Goal: Information Seeking & Learning: Learn about a topic

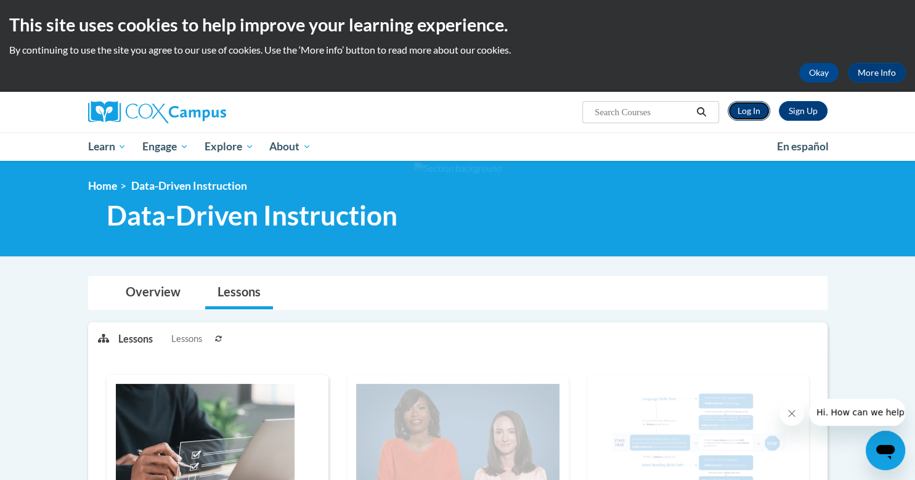
click at [760, 106] on link "Log In" at bounding box center [748, 111] width 42 height 20
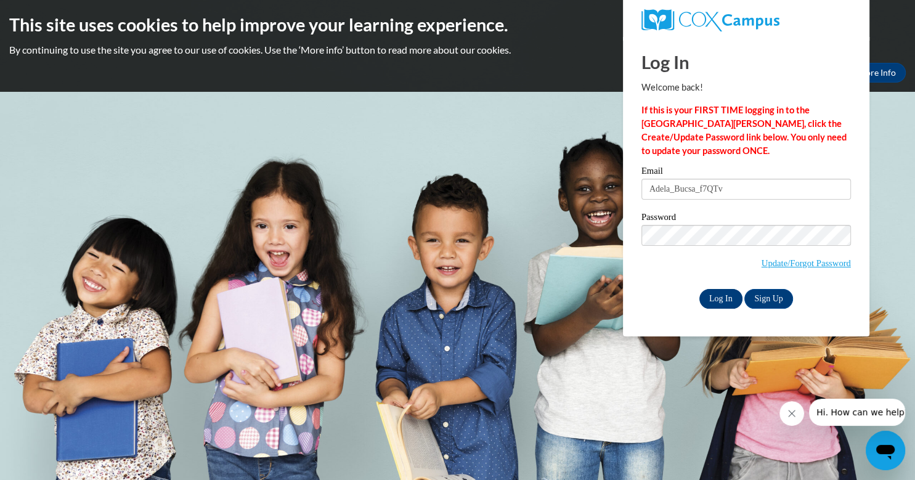
type input "Adela_Bucsa_f7QTv"
click at [723, 299] on input "Log In" at bounding box center [720, 299] width 43 height 20
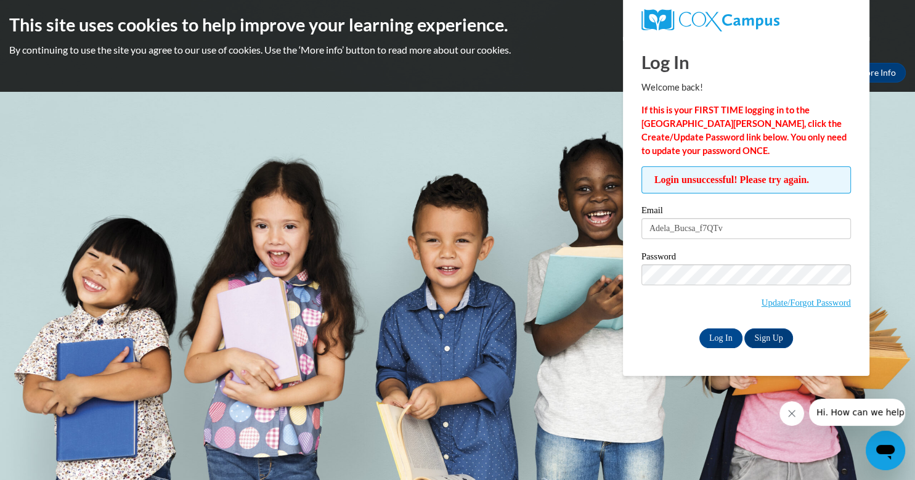
click at [865, 228] on div "Log In Welcome back! If this is your FIRST TIME logging in to the NEW Cox Campu…" at bounding box center [745, 206] width 265 height 339
click at [794, 237] on input "Adela_Bucsa_f7QTv" at bounding box center [745, 228] width 209 height 21
type input "A"
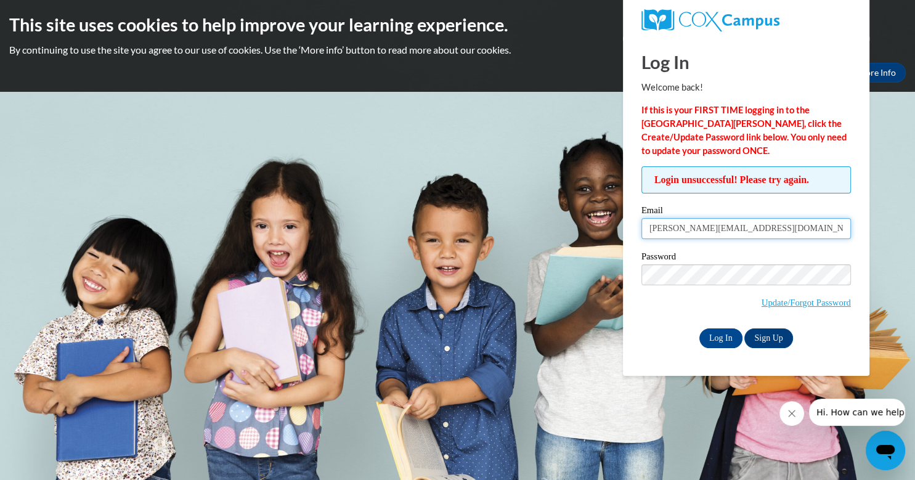
click at [778, 223] on input "[PERSON_NAME][EMAIL_ADDRESS][DOMAIN_NAME]" at bounding box center [745, 228] width 209 height 21
type input "[PERSON_NAME][EMAIL_ADDRESS][DOMAIN_NAME]"
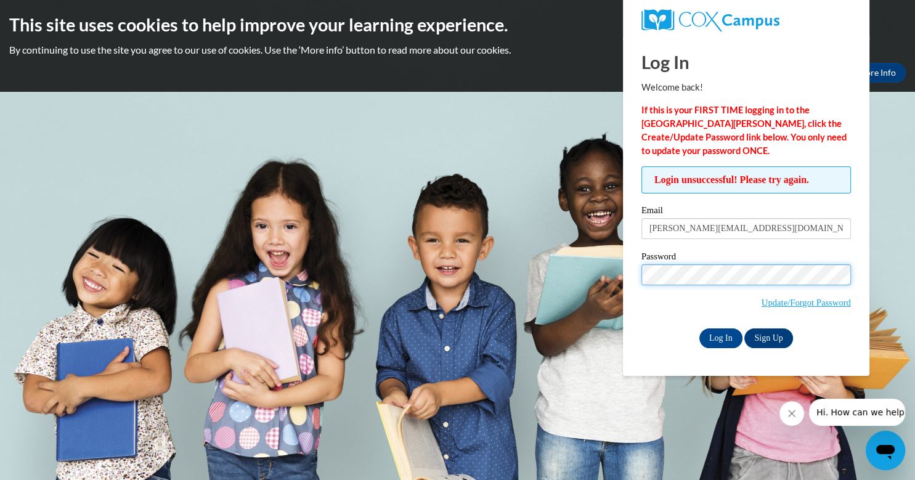
click at [699, 328] on input "Log In" at bounding box center [720, 338] width 43 height 20
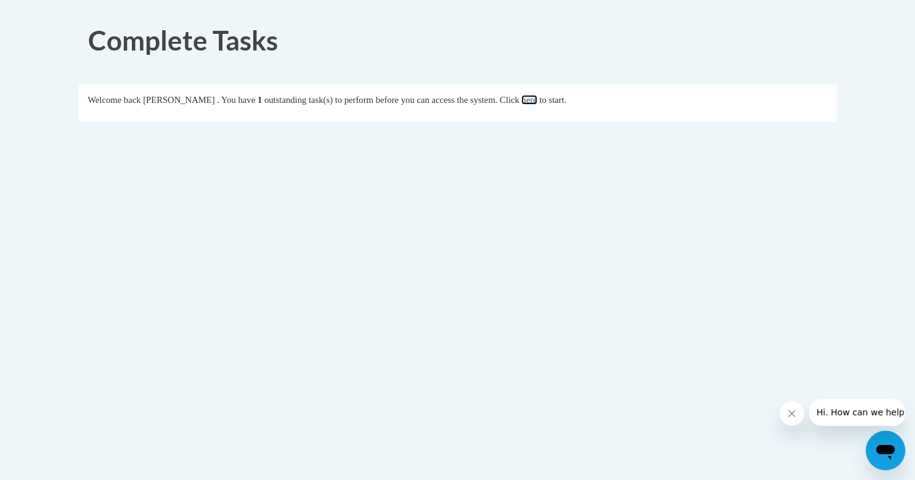
click at [536, 96] on link "here" at bounding box center [528, 100] width 15 height 10
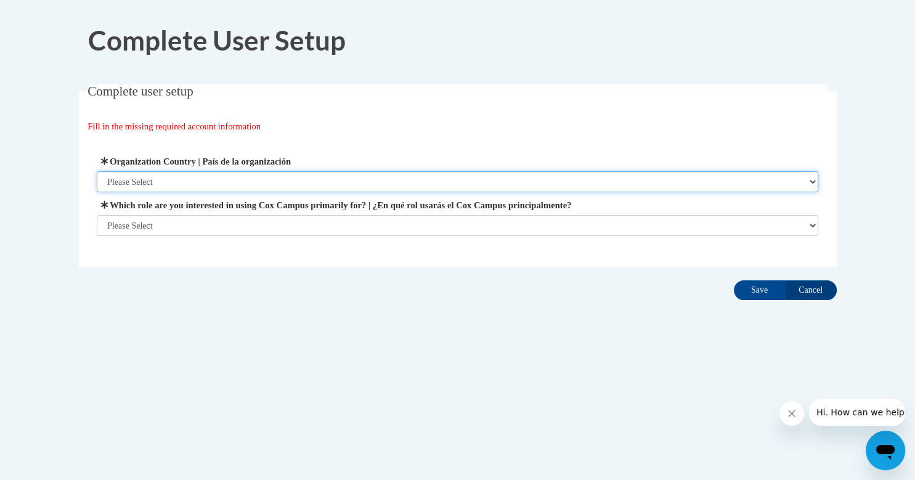
select select "ad49bcad-a171-4b2e-b99c-48b446064914"
click option "[GEOGRAPHIC_DATA] | [GEOGRAPHIC_DATA]" at bounding box center [0, 0] width 0 height 0
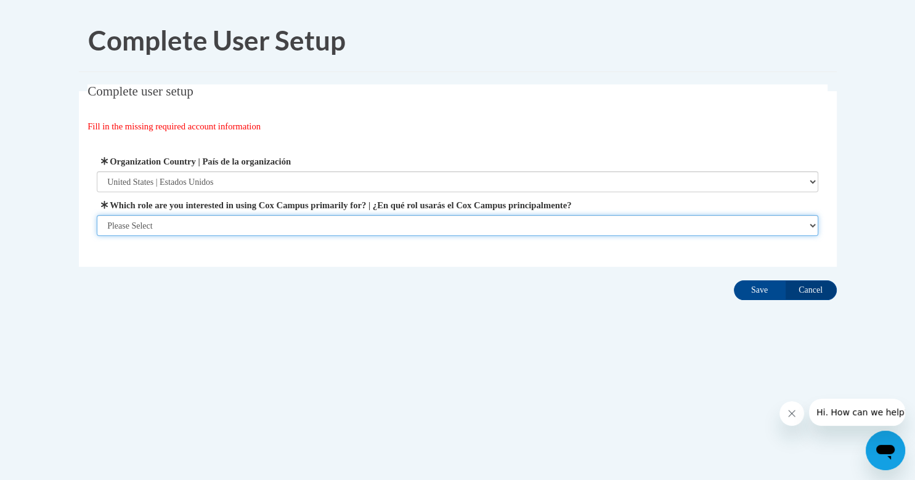
click at [97, 215] on select "Please Select College/University | Colegio/Universidad Community/Nonprofit Part…" at bounding box center [457, 225] width 721 height 21
select select "5a18ea06-2b54-4451-96f2-d152daf9eac5"
click option "College/University | [GEOGRAPHIC_DATA]" at bounding box center [0, 0] width 0 height 0
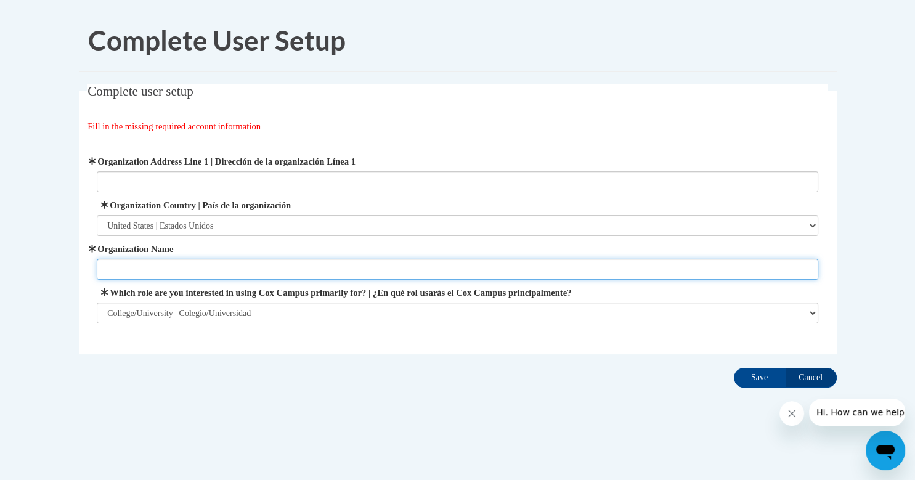
click at [266, 277] on input "Organization Name" at bounding box center [457, 269] width 721 height 21
type input "UTSA"
click at [733, 368] on input "Save" at bounding box center [759, 378] width 52 height 20
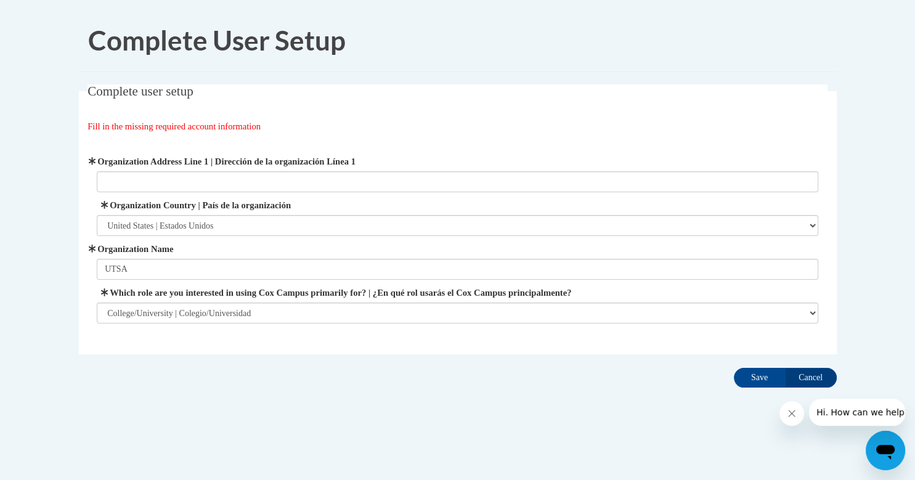
click at [787, 418] on icon "Close message from company" at bounding box center [791, 413] width 10 height 10
click at [812, 381] on input "Cancel" at bounding box center [811, 378] width 52 height 20
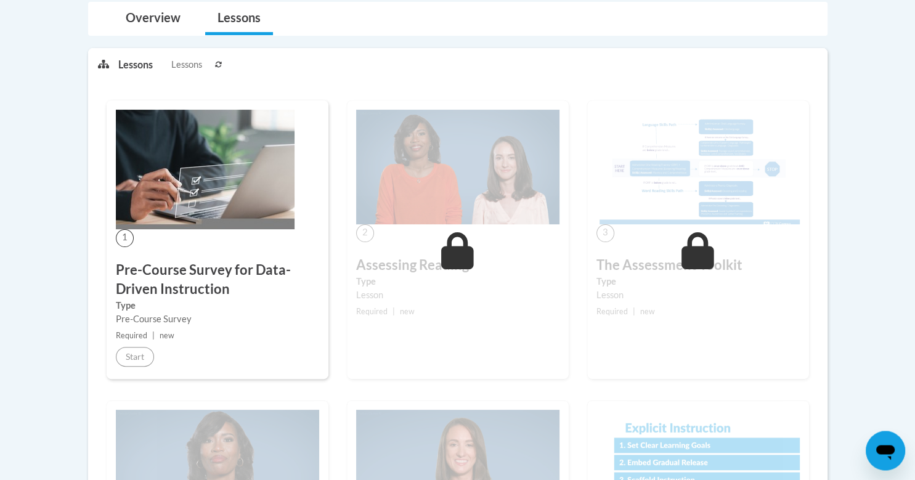
scroll to position [275, 0]
click at [147, 315] on div "Pre-Course Survey" at bounding box center [217, 319] width 203 height 14
click at [154, 275] on h3 "Pre-Course Survey for Data-Driven Instruction" at bounding box center [217, 279] width 203 height 38
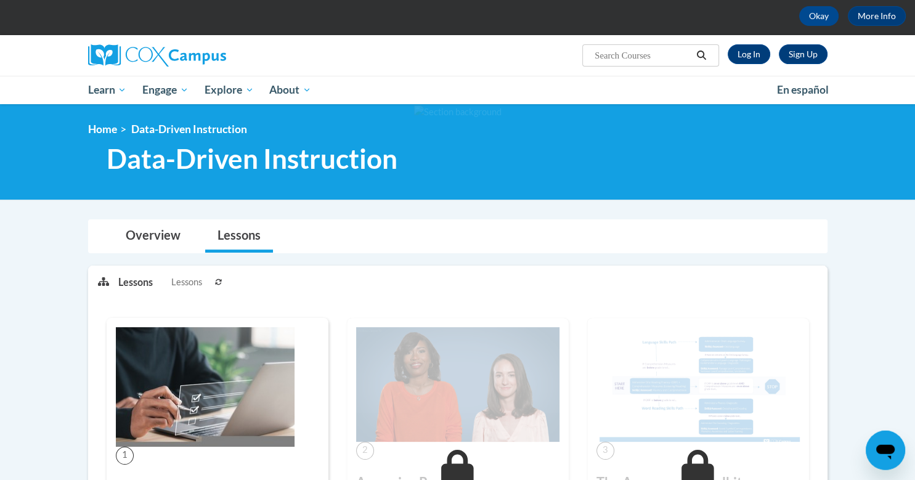
scroll to position [0, 0]
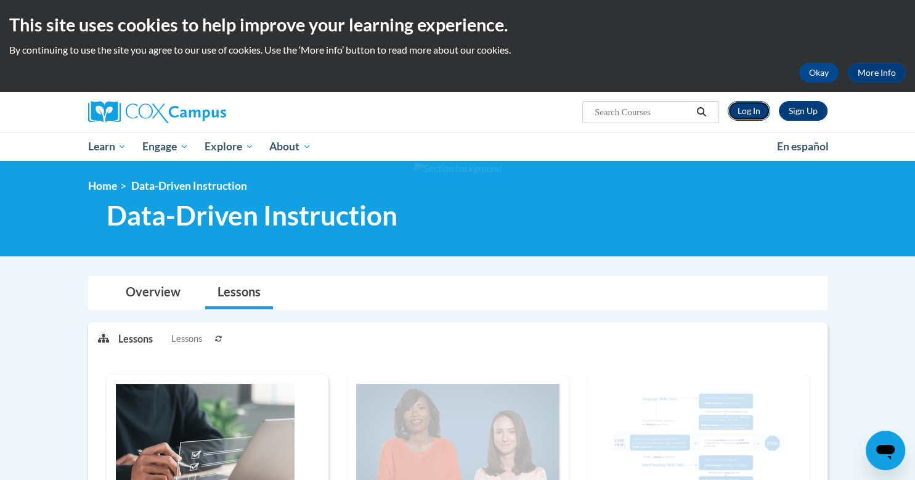
click at [738, 113] on link "Log In" at bounding box center [748, 111] width 42 height 20
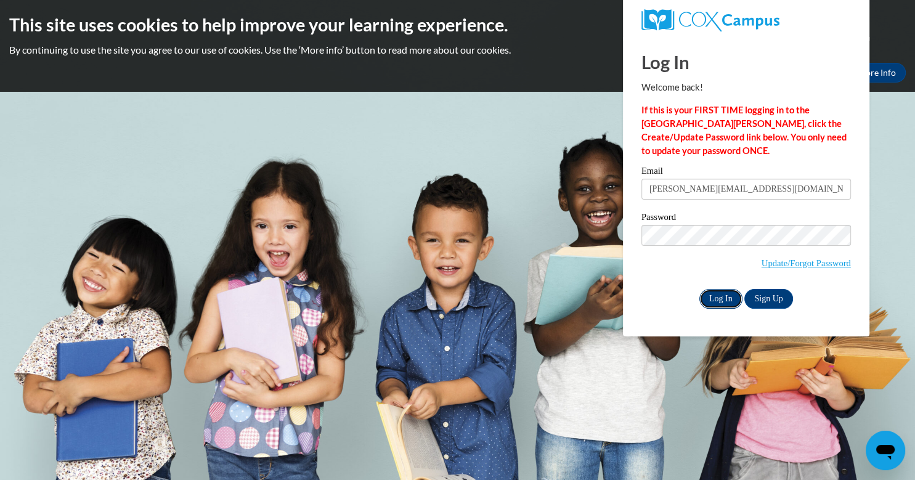
click at [714, 292] on input "Log In" at bounding box center [720, 299] width 43 height 20
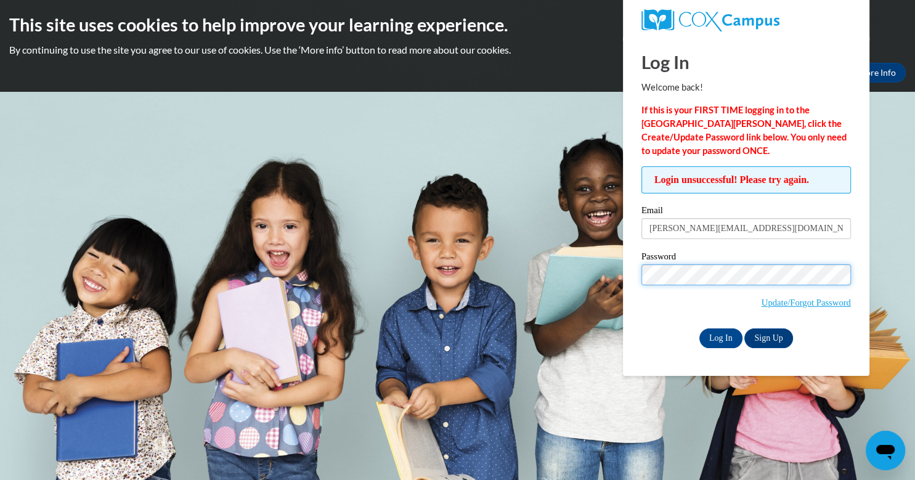
click at [699, 328] on input "Log In" at bounding box center [720, 338] width 43 height 20
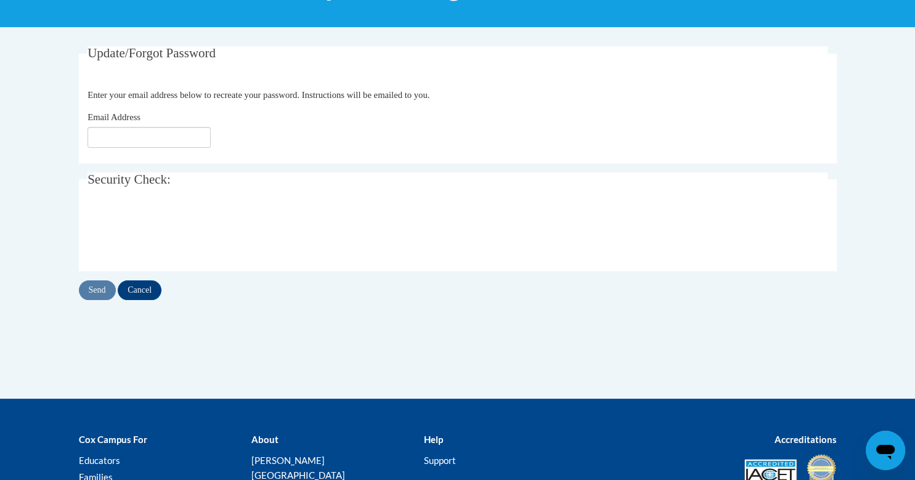
scroll to position [214, 0]
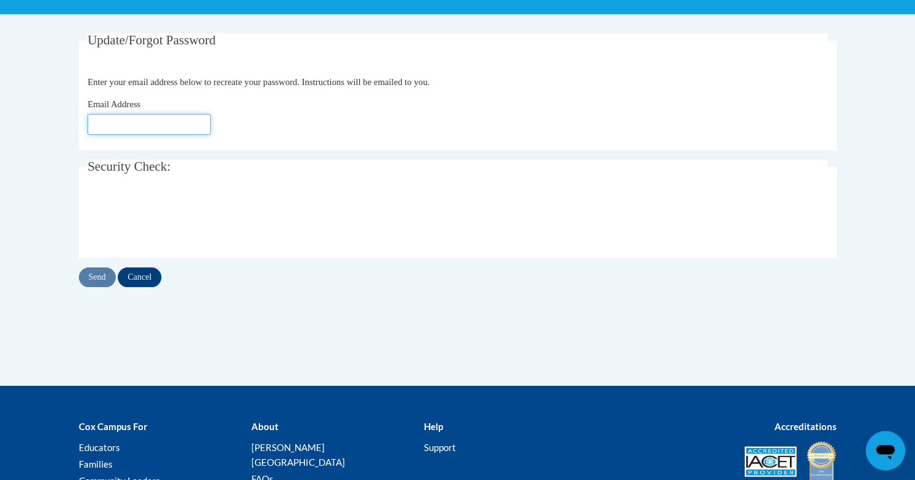
click at [138, 124] on input "Email Address" at bounding box center [148, 124] width 123 height 21
type input "[EMAIL_ADDRESS][DOMAIN_NAME]"
click at [95, 279] on input "Send" at bounding box center [97, 277] width 37 height 20
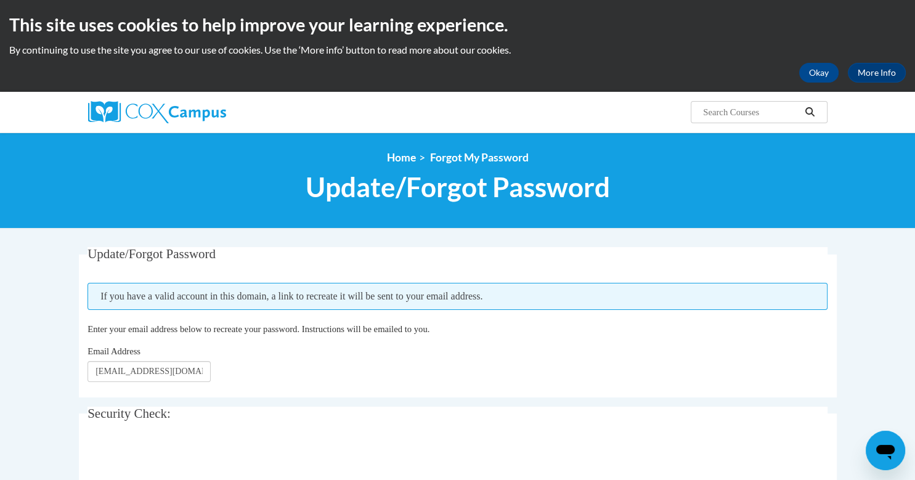
scroll to position [83, 0]
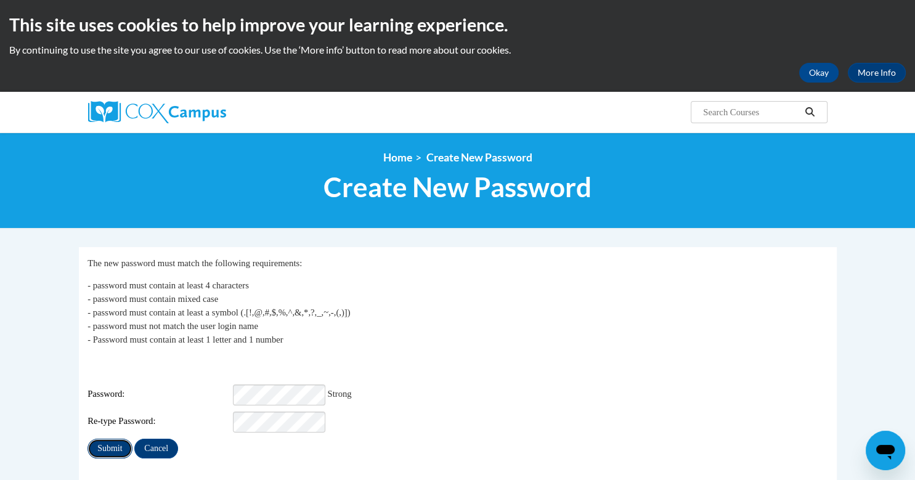
click at [113, 438] on input "Submit" at bounding box center [109, 448] width 44 height 20
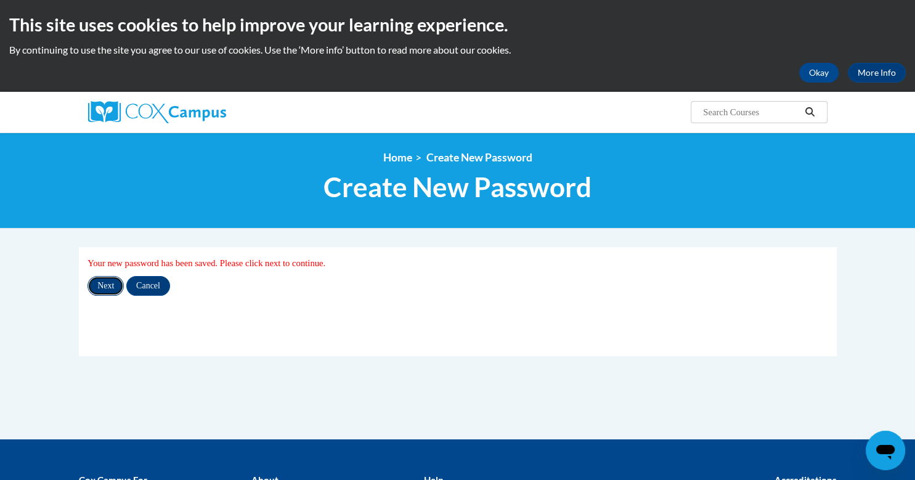
click at [111, 286] on input "Next" at bounding box center [105, 286] width 36 height 20
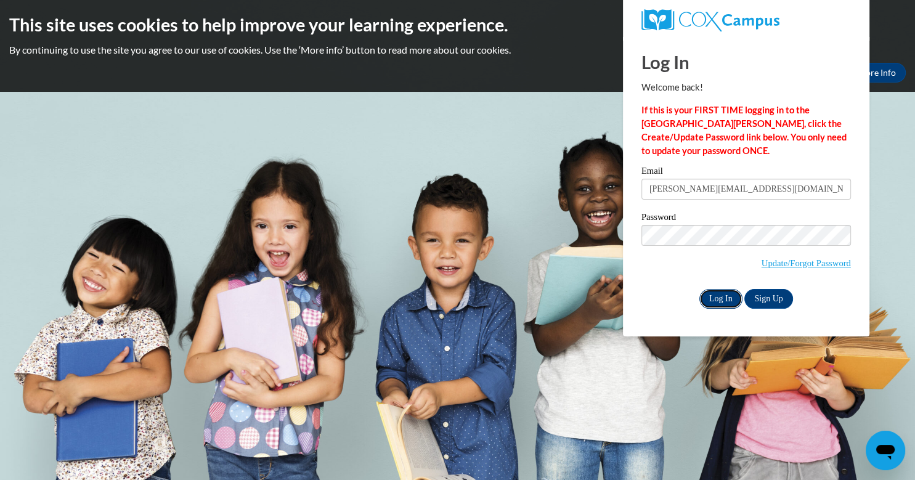
click at [725, 294] on input "Log In" at bounding box center [720, 299] width 43 height 20
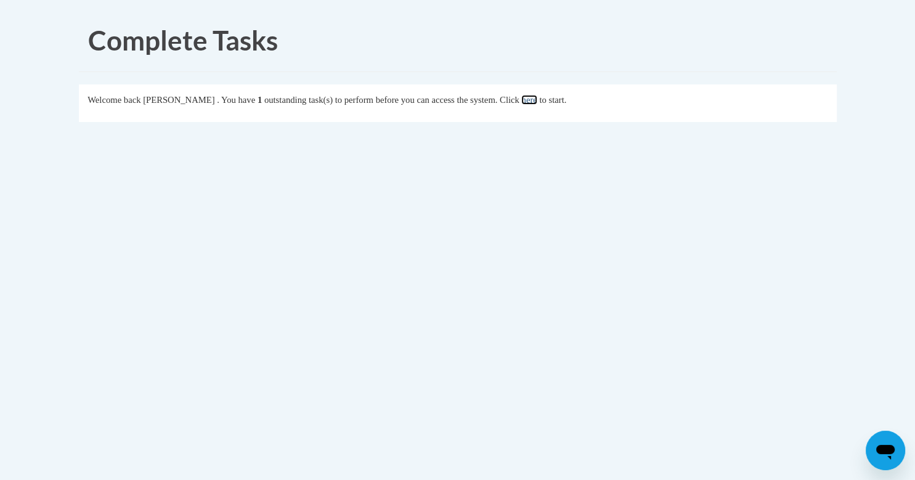
click at [536, 102] on link "here" at bounding box center [528, 100] width 15 height 10
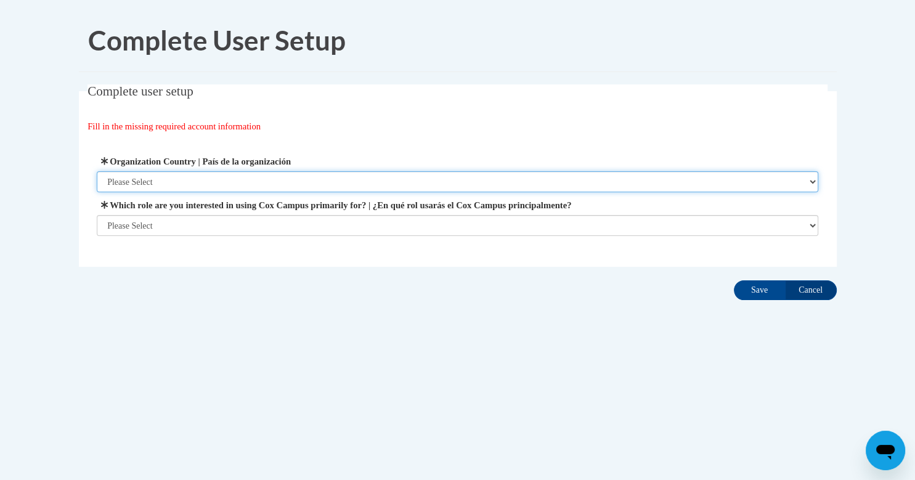
click at [172, 180] on select "Please Select [GEOGRAPHIC_DATA] | [GEOGRAPHIC_DATA] Outside of [GEOGRAPHIC_DATA…" at bounding box center [457, 181] width 721 height 21
click at [97, 171] on select "Please Select United States | Estados Unidos Outside of the United States | Fue…" at bounding box center [457, 181] width 721 height 21
select select "ad49bcad-a171-4b2e-b99c-48b446064914"
click option "United States | Estados Unidos" at bounding box center [0, 0] width 0 height 0
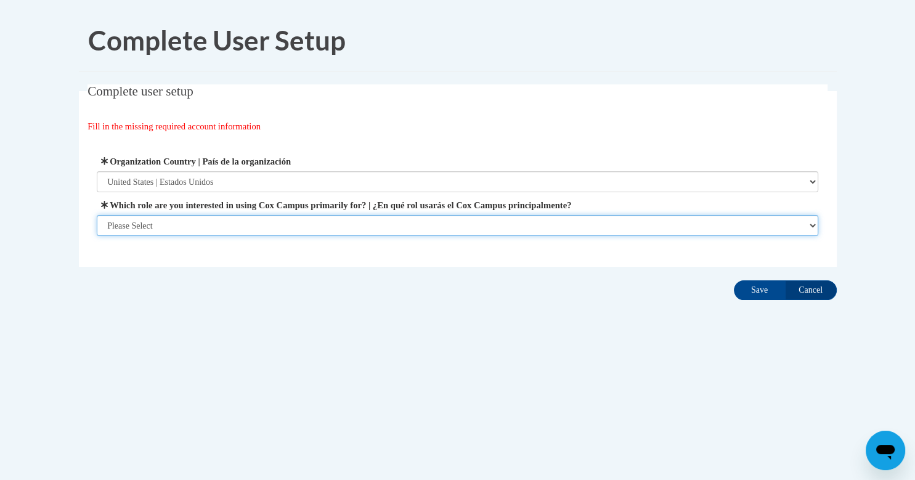
click at [97, 215] on select "Please Select College/University | Colegio/Universidad Community/Nonprofit Part…" at bounding box center [457, 225] width 721 height 21
select select "5a18ea06-2b54-4451-96f2-d152daf9eac5"
click option "College/University | Colegio/Universidad" at bounding box center [0, 0] width 0 height 0
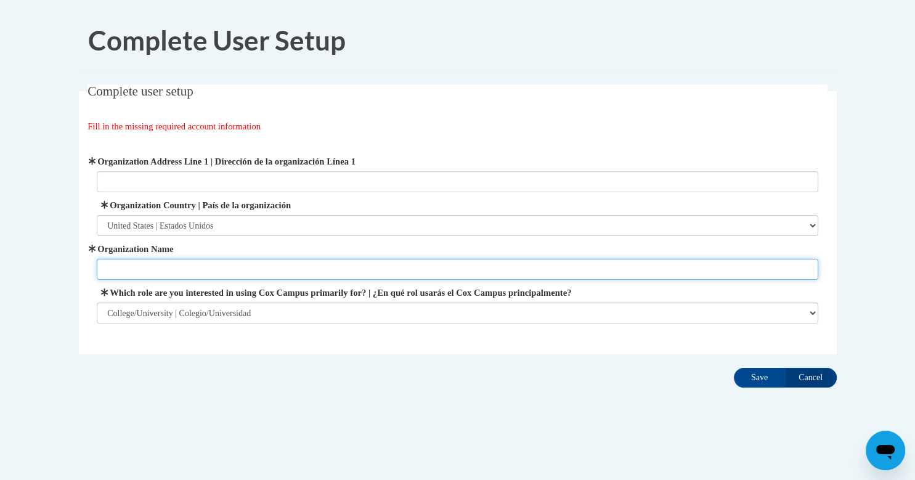
click at [154, 267] on input "Organization Name" at bounding box center [457, 269] width 721 height 21
type input "UTSA"
click at [733, 368] on input "Save" at bounding box center [759, 378] width 52 height 20
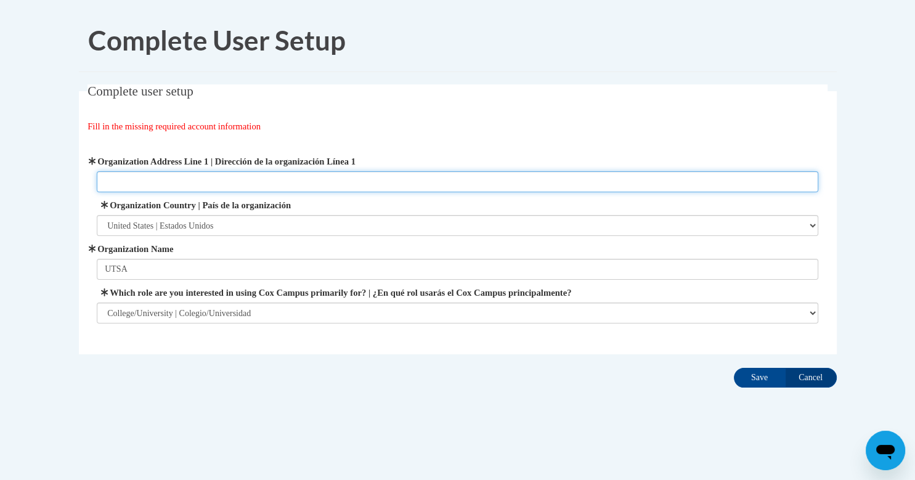
click at [135, 174] on input "Organization Address Line 1 | Dirección de la organización Línea 1" at bounding box center [457, 181] width 721 height 21
paste input "One UTSA Circle, San Antonio, TX 78249"
type input "One UTSA Circle, San Antonio, TX 78249One UTSA Circle, San Antonio, TX 78249"
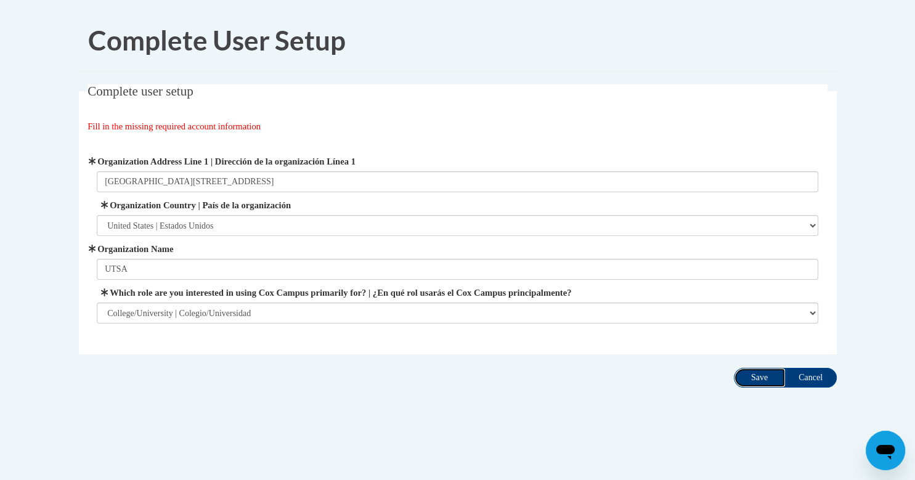
click at [750, 379] on input "Save" at bounding box center [759, 378] width 52 height 20
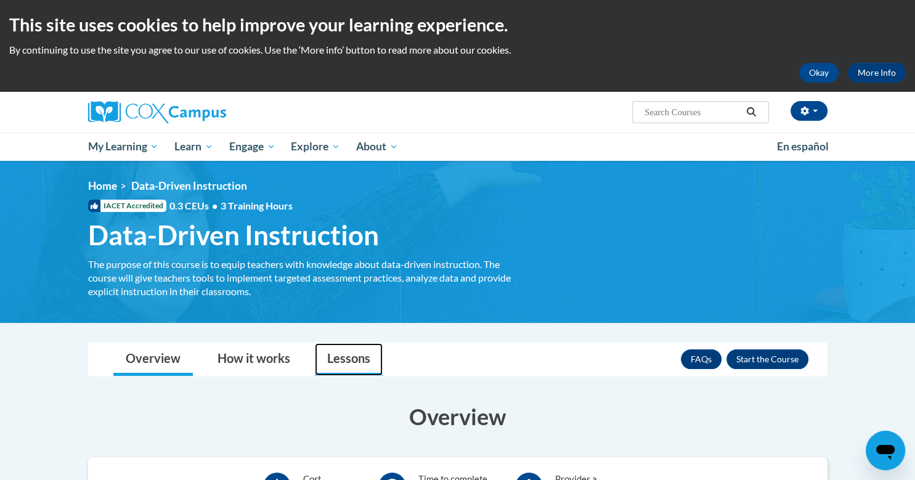
click at [336, 355] on link "Lessons" at bounding box center [349, 359] width 68 height 33
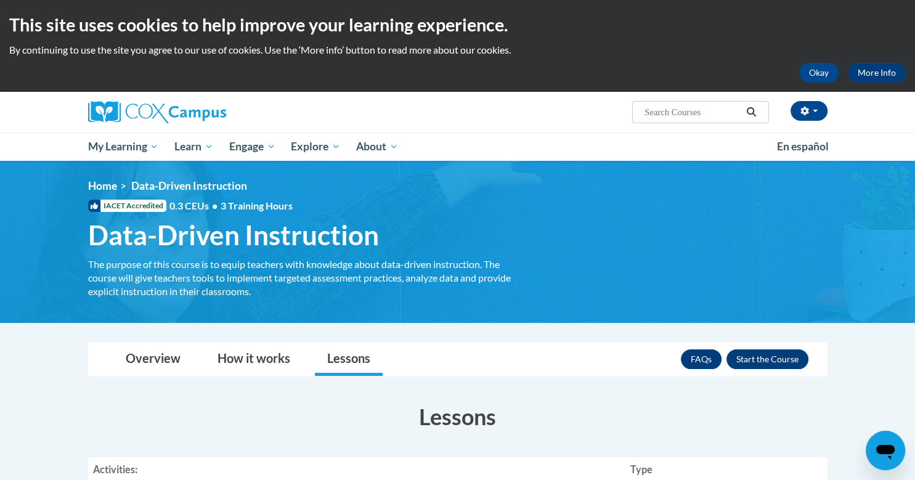
click at [272, 217] on div "<en>Home</en><fr>Accueil</fr><de>Zuhause</de><it>Casa</it><es>Casa</es><pt>Casa…" at bounding box center [458, 241] width 776 height 125
click at [285, 230] on span "Data-Driven Instruction" at bounding box center [233, 235] width 291 height 33
click at [814, 72] on button "Okay" at bounding box center [818, 73] width 39 height 20
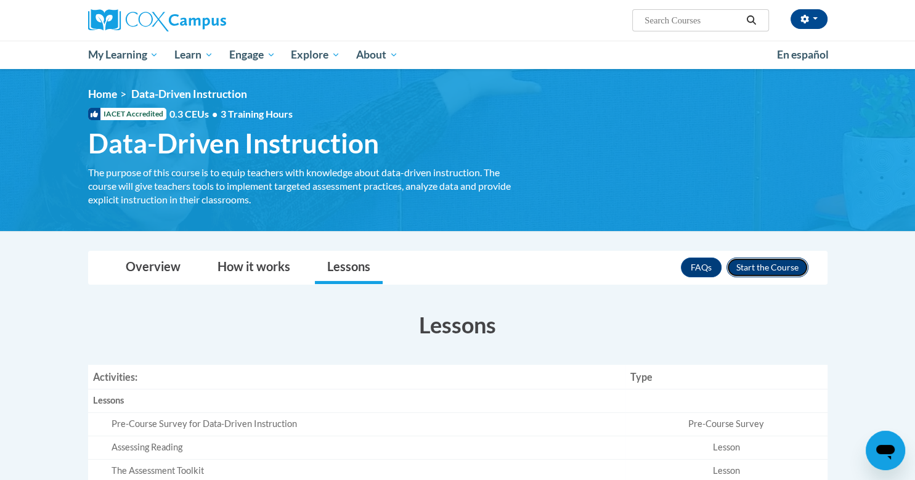
click at [754, 270] on button "Enroll" at bounding box center [767, 267] width 82 height 20
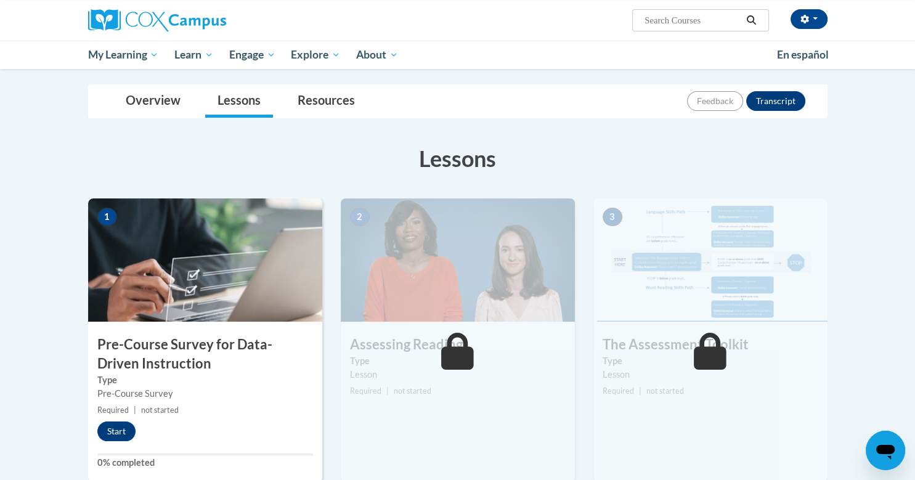
scroll to position [234, 0]
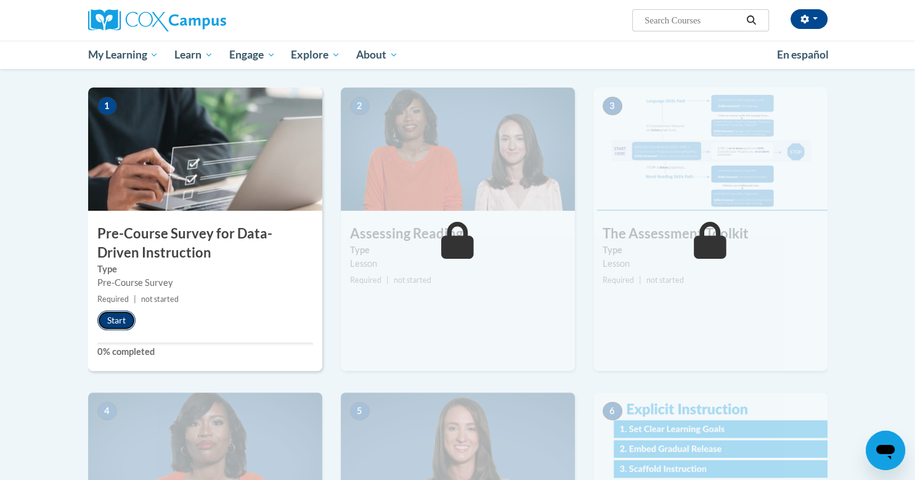
click at [126, 313] on button "Start" at bounding box center [116, 320] width 38 height 20
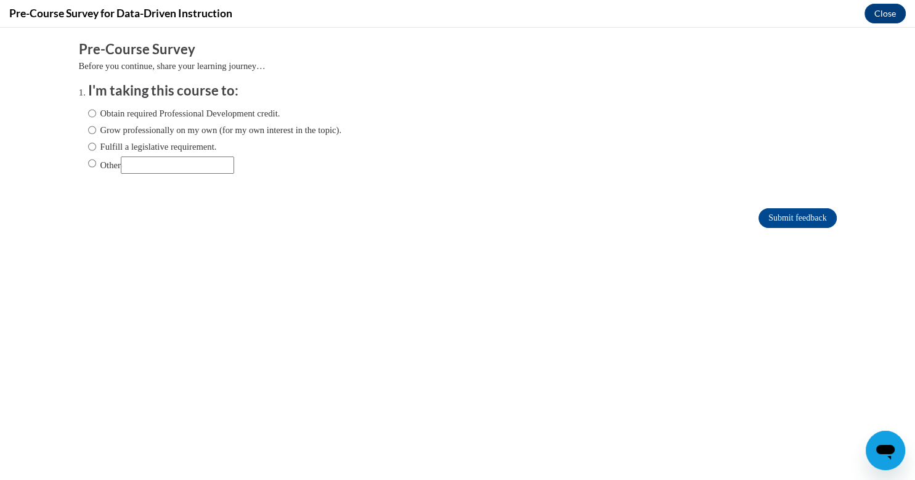
scroll to position [0, 0]
click at [101, 115] on label "Obtain required Professional Development credit." at bounding box center [184, 114] width 192 height 14
click at [96, 115] on input "Obtain required Professional Development credit." at bounding box center [92, 114] width 8 height 14
radio input "true"
click at [821, 214] on input "Submit feedback" at bounding box center [797, 218] width 78 height 20
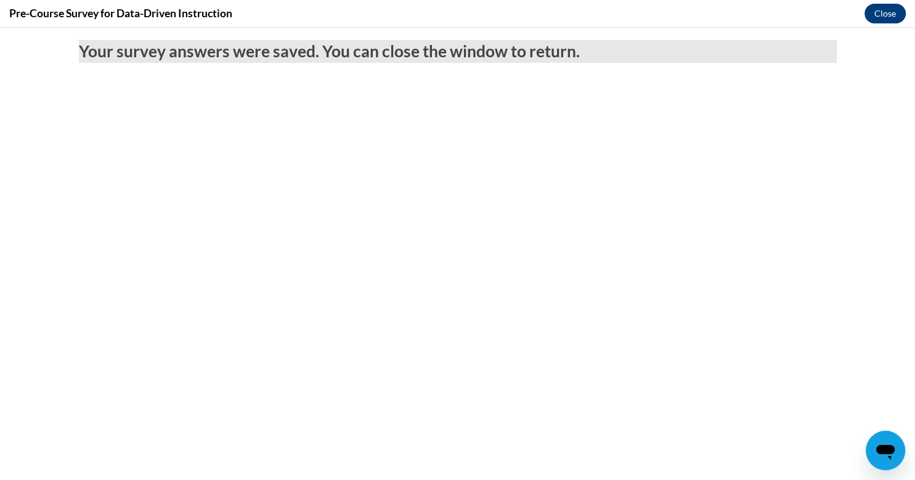
click at [877, 16] on button "Close" at bounding box center [884, 14] width 41 height 20
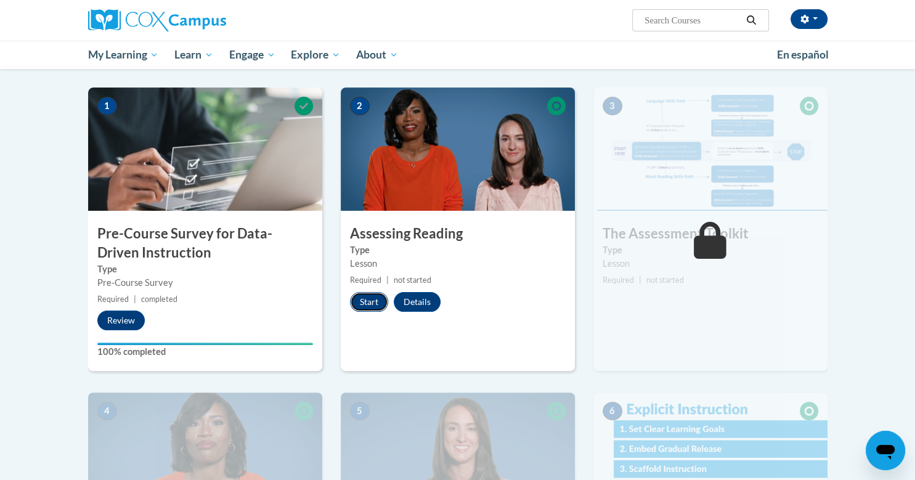
click at [374, 302] on button "Start" at bounding box center [369, 302] width 38 height 20
